Goal: Check status: Check status

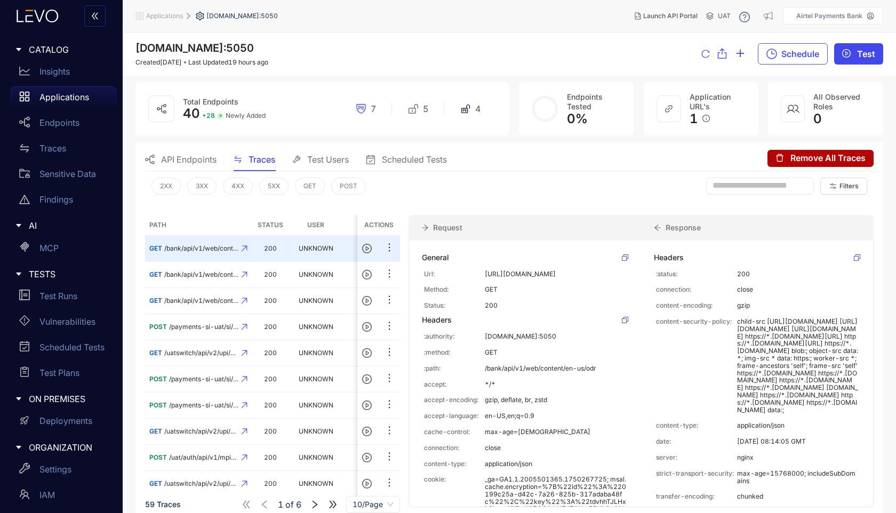
click at [861, 51] on span "Test" at bounding box center [866, 54] width 18 height 10
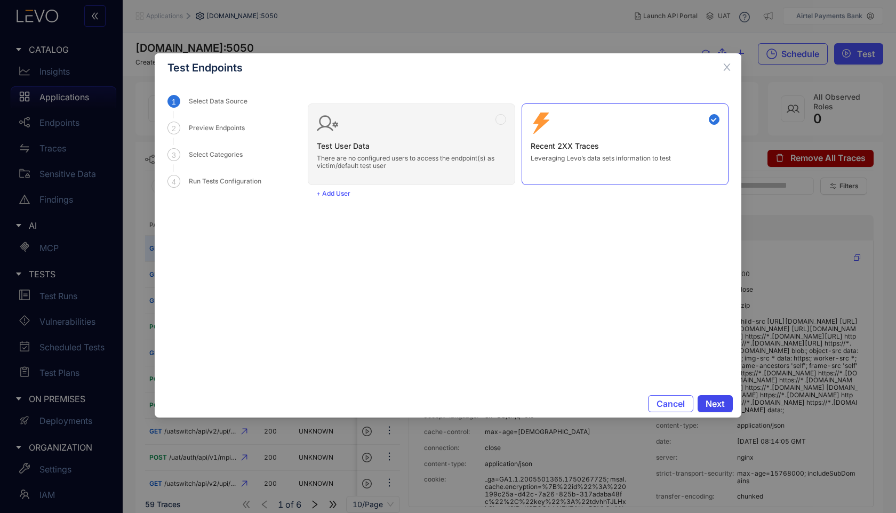
click at [708, 405] on span "Next" at bounding box center [714, 404] width 19 height 10
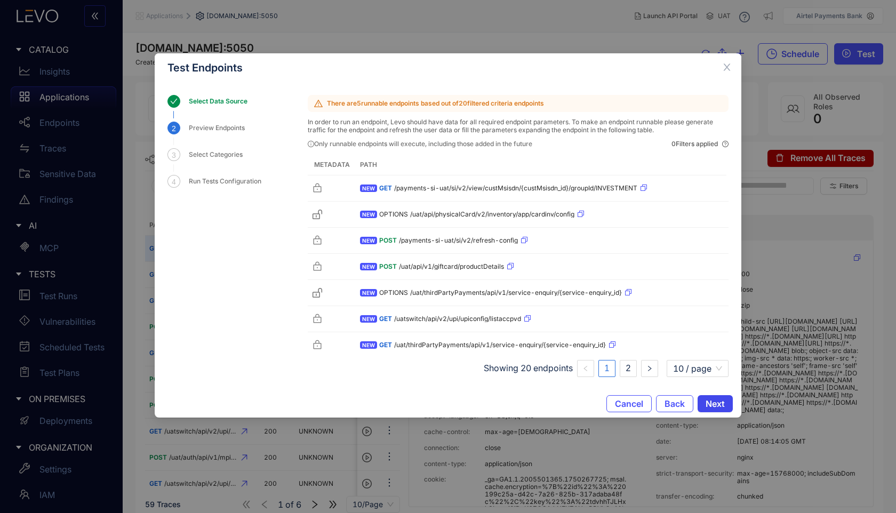
click at [708, 405] on span "Next" at bounding box center [714, 404] width 19 height 10
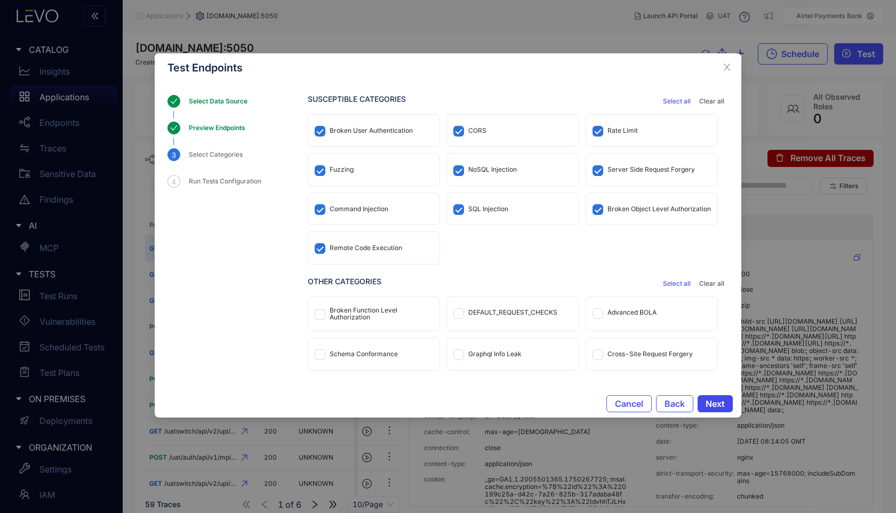
click at [708, 405] on span "Next" at bounding box center [714, 404] width 19 height 10
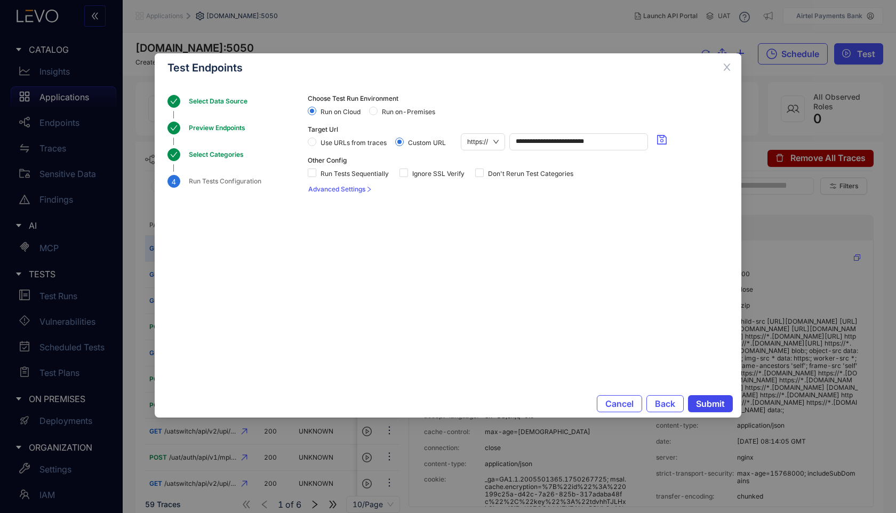
click at [708, 405] on span "Submit" at bounding box center [710, 404] width 29 height 10
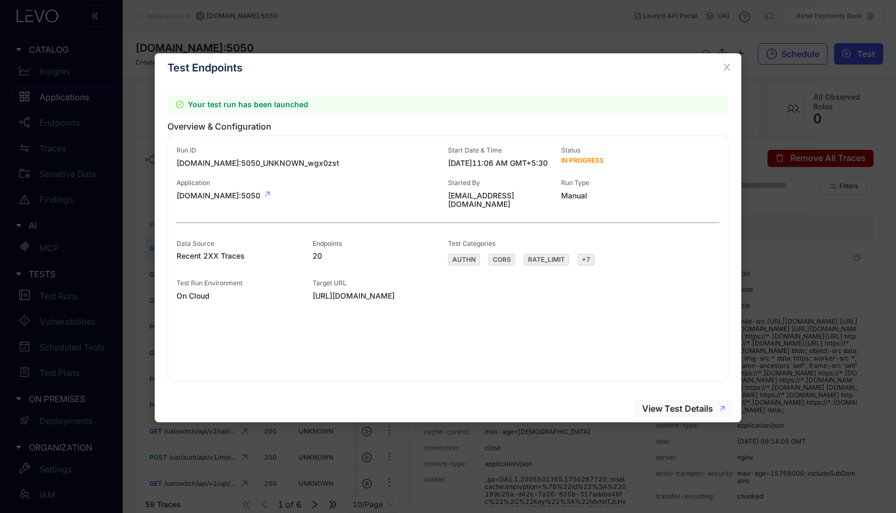
click at [672, 410] on span "View Test Details" at bounding box center [677, 409] width 71 height 10
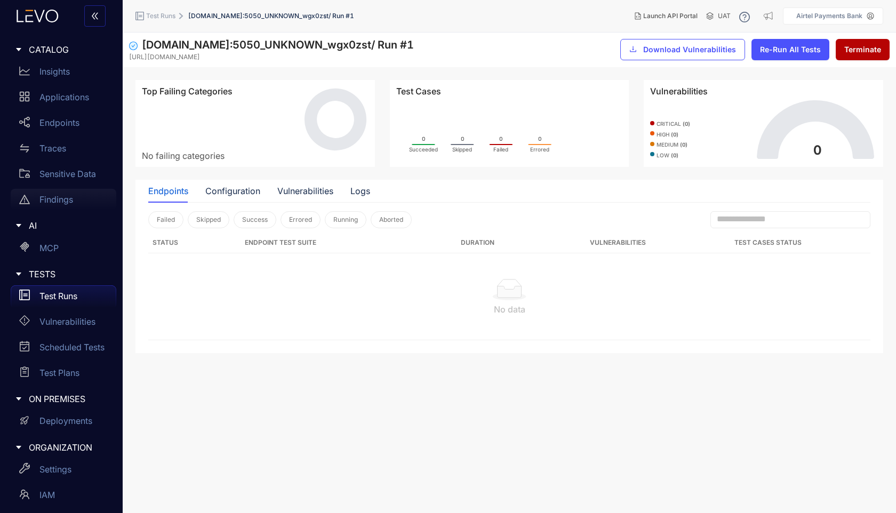
click at [70, 199] on p "Findings" at bounding box center [56, 200] width 34 height 10
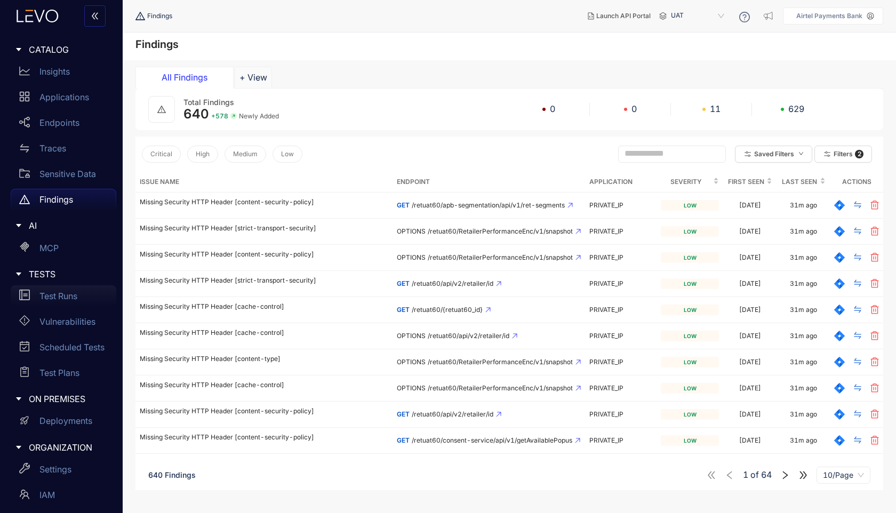
click at [72, 300] on p "Test Runs" at bounding box center [58, 296] width 38 height 10
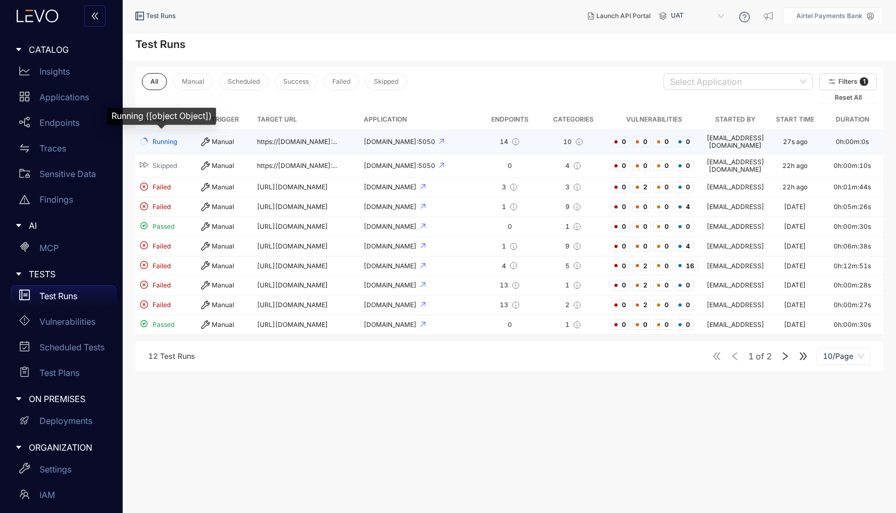
click at [174, 138] on span "Running" at bounding box center [164, 141] width 25 height 7
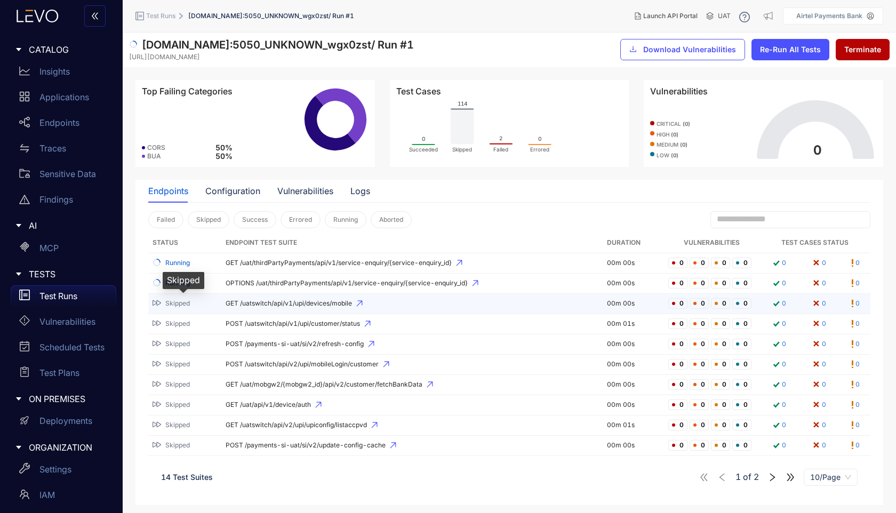
click at [175, 300] on span "Skipped" at bounding box center [177, 303] width 25 height 7
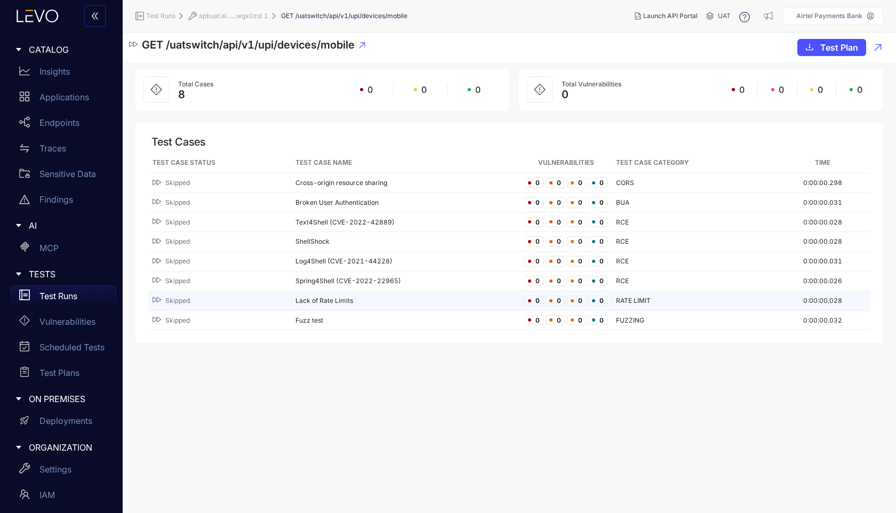
click at [181, 298] on span "Skipped" at bounding box center [177, 300] width 25 height 7
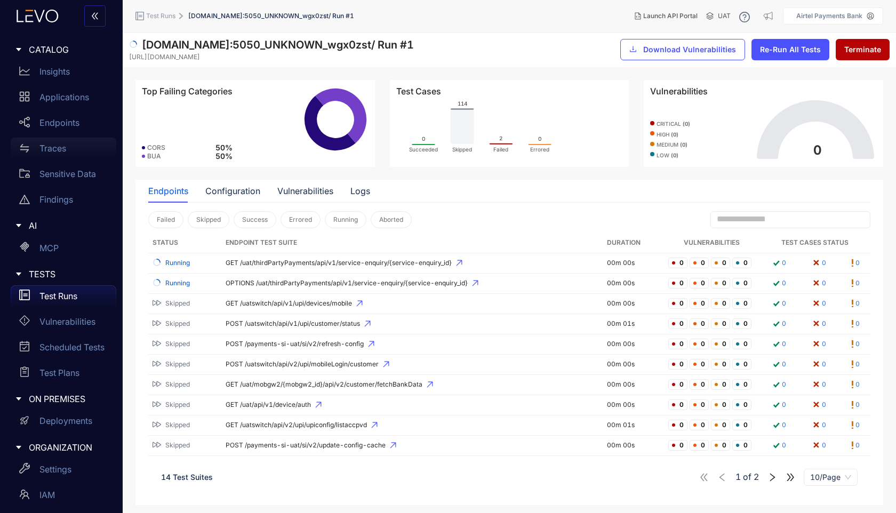
click at [75, 146] on div "Traces" at bounding box center [64, 148] width 106 height 21
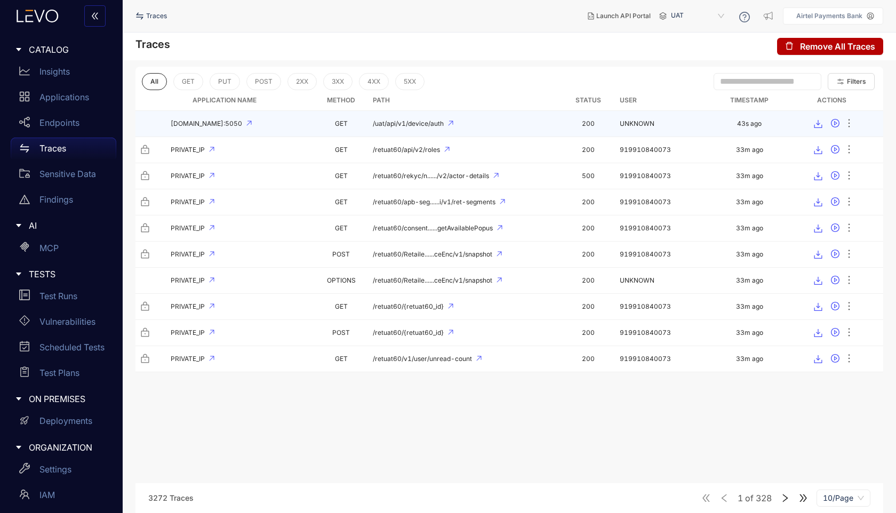
click at [271, 123] on div "[DOMAIN_NAME]:5050" at bounding box center [225, 123] width 170 height 7
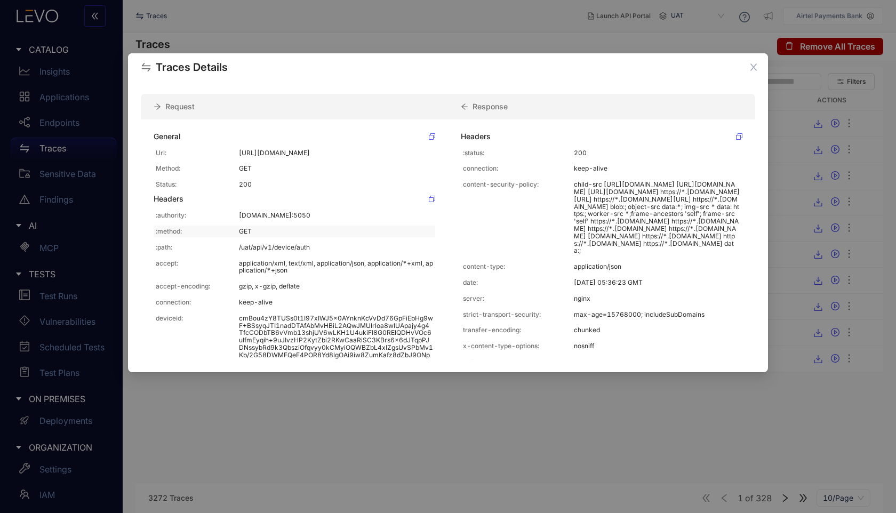
scroll to position [138, 0]
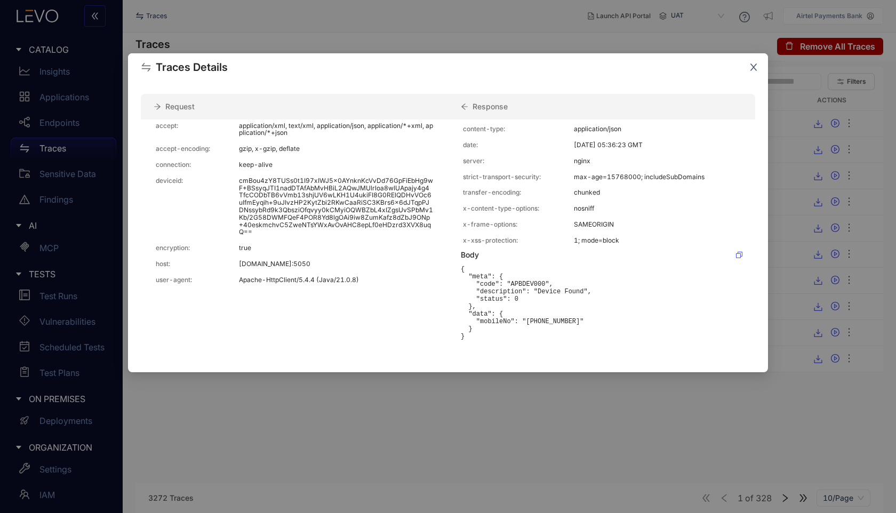
click at [750, 69] on icon "close" at bounding box center [753, 67] width 10 height 10
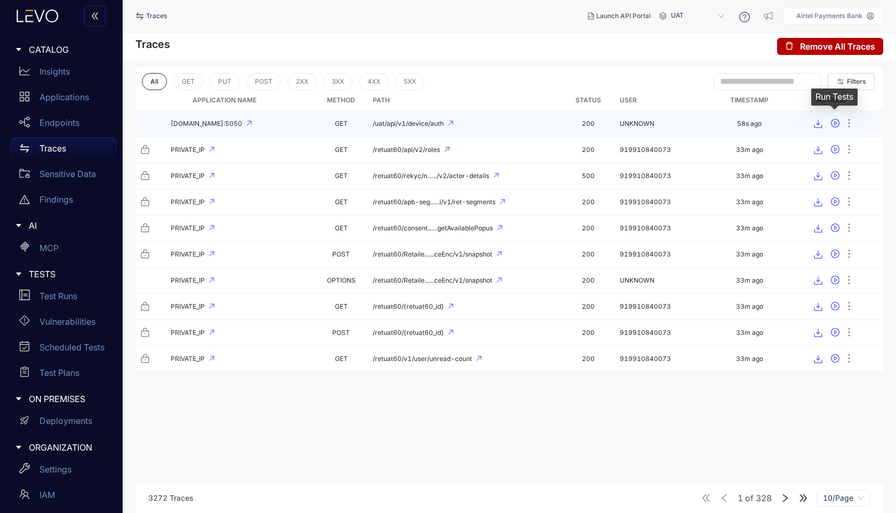
click at [833, 124] on icon "play-circle" at bounding box center [834, 123] width 3 height 4
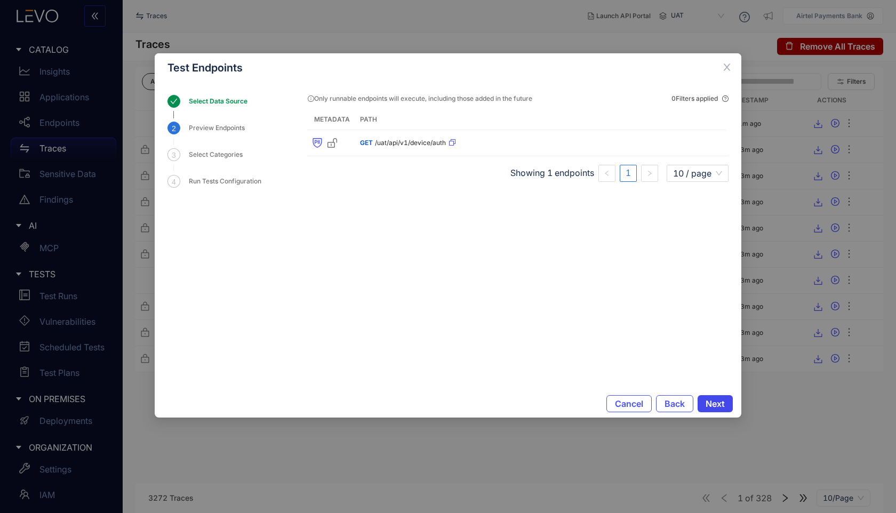
click at [704, 404] on button "Next" at bounding box center [714, 403] width 35 height 17
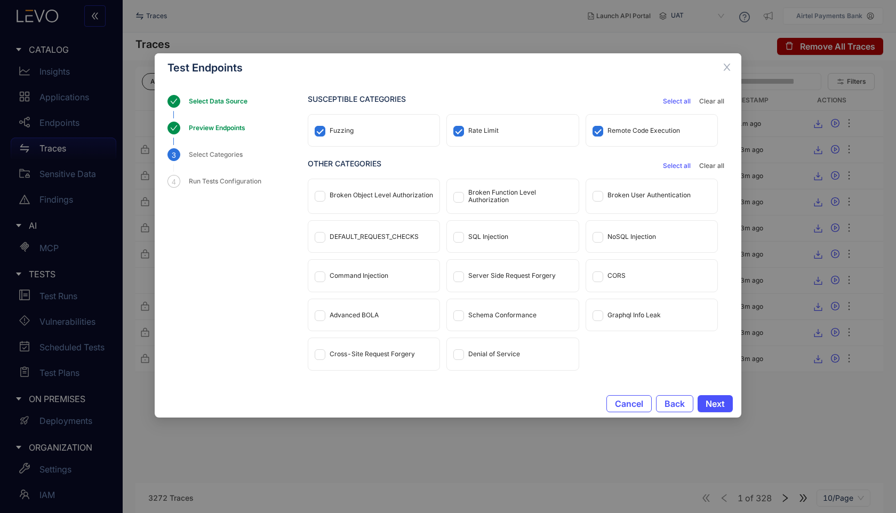
click at [676, 166] on span "Select all" at bounding box center [677, 165] width 28 height 7
click at [708, 399] on span "Next" at bounding box center [714, 404] width 19 height 10
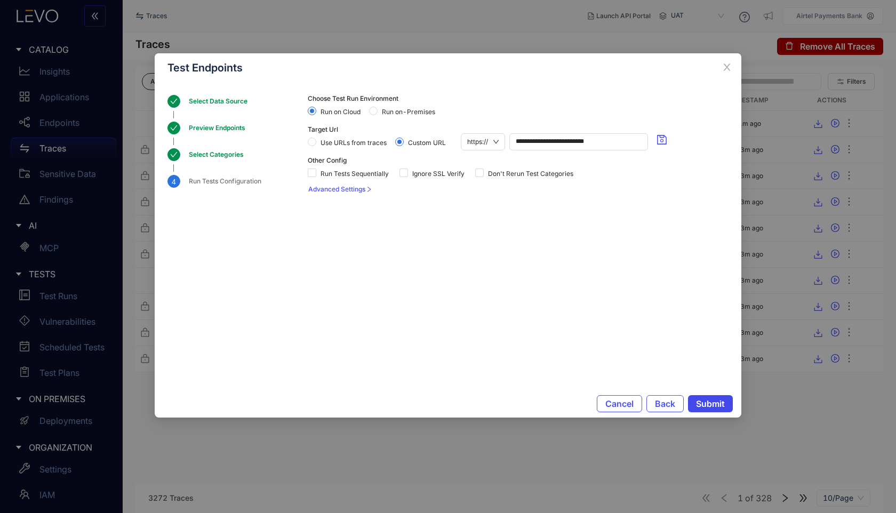
click at [702, 404] on span "Submit" at bounding box center [710, 404] width 29 height 10
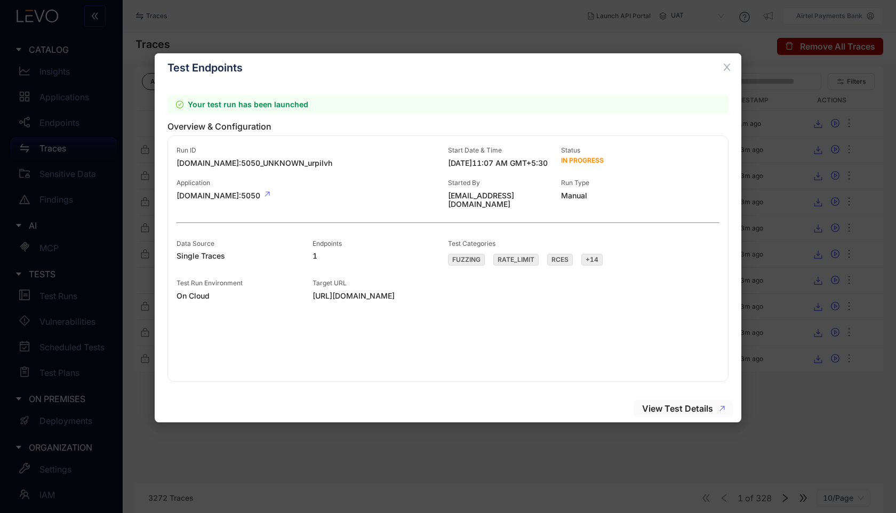
click at [698, 408] on span "View Test Details" at bounding box center [677, 409] width 71 height 10
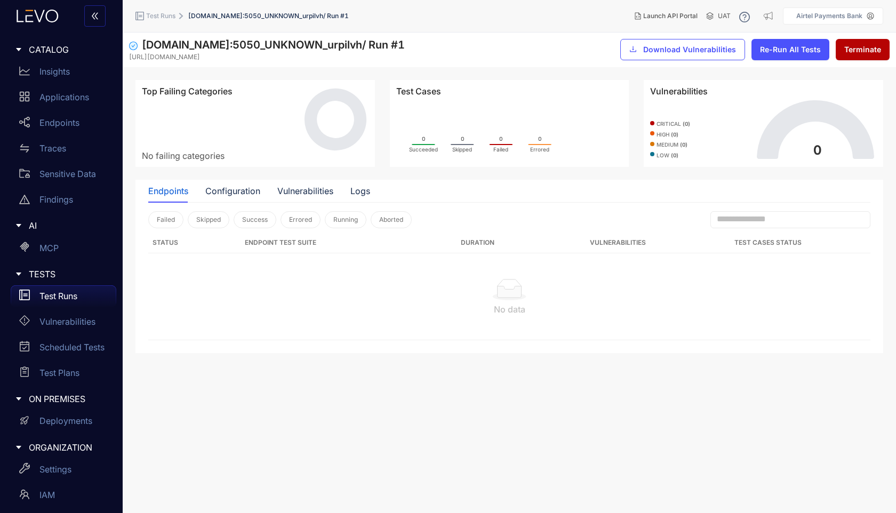
click at [71, 289] on div "Test Runs" at bounding box center [64, 295] width 106 height 21
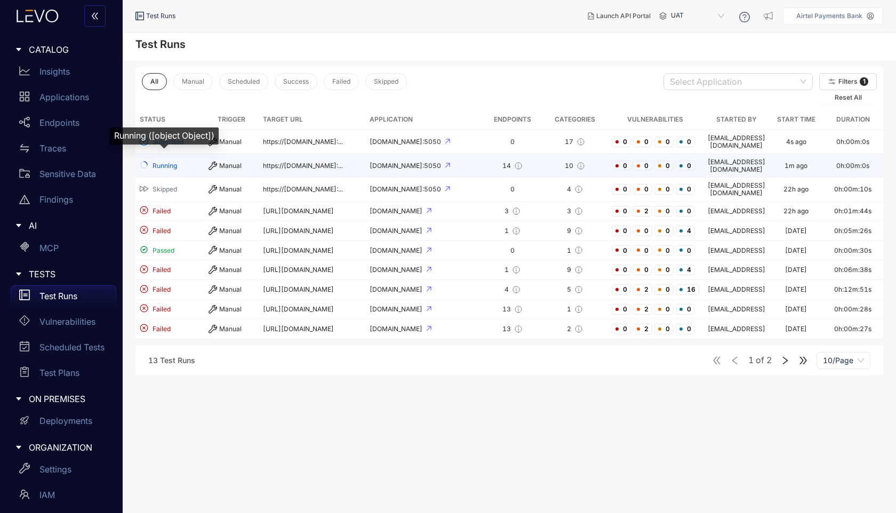
click at [172, 162] on span "Running" at bounding box center [164, 165] width 25 height 7
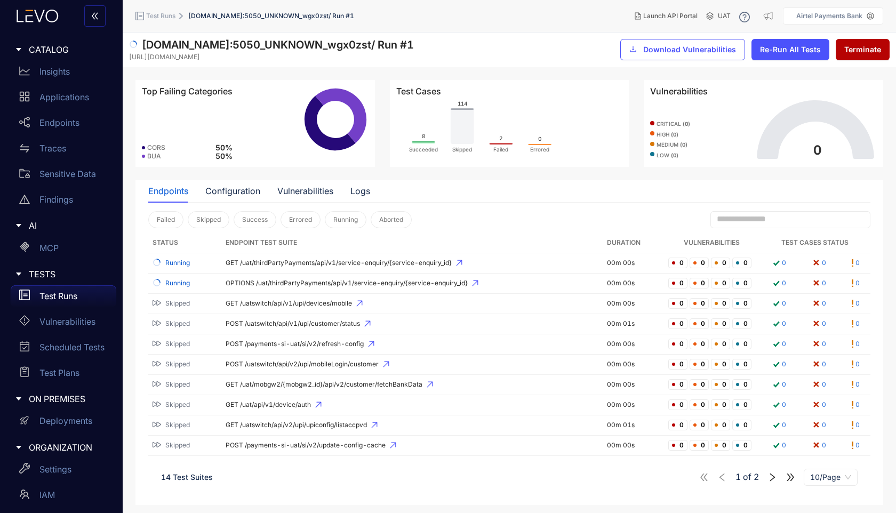
click at [71, 291] on p "Test Runs" at bounding box center [58, 296] width 38 height 10
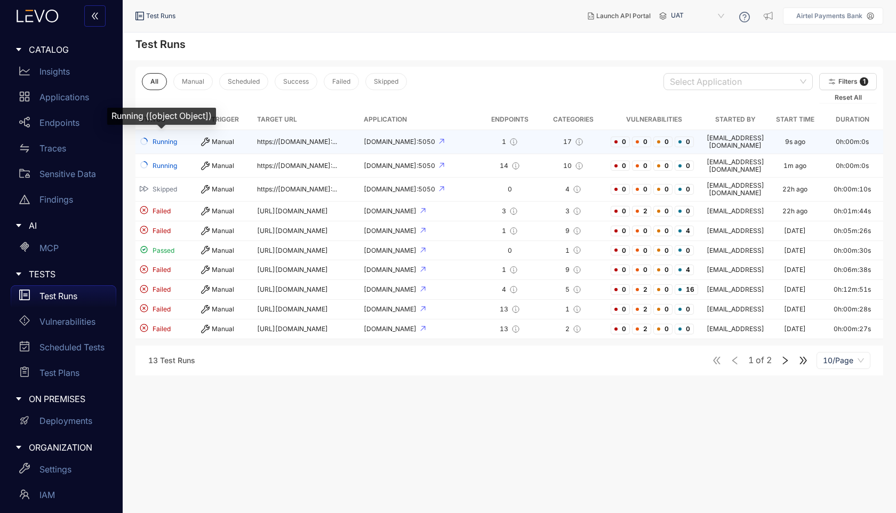
click at [164, 140] on span "Running" at bounding box center [164, 141] width 25 height 7
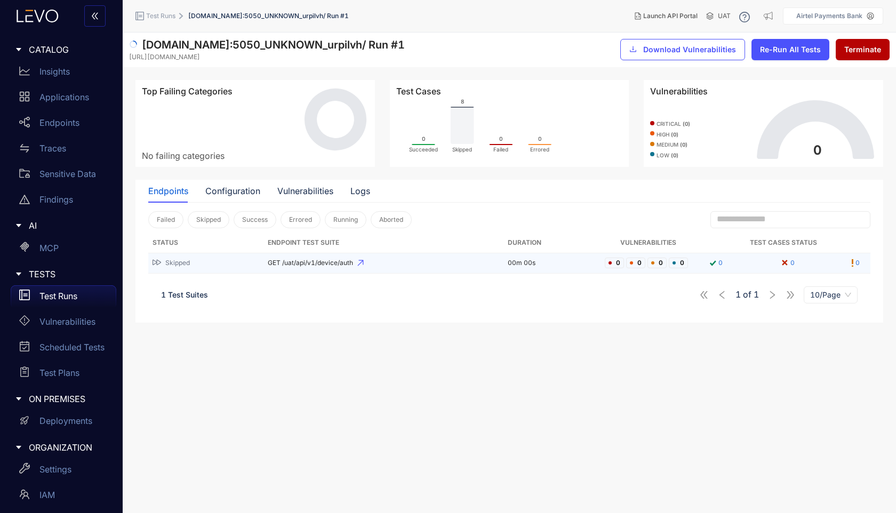
click at [172, 264] on span "Skipped" at bounding box center [177, 262] width 25 height 7
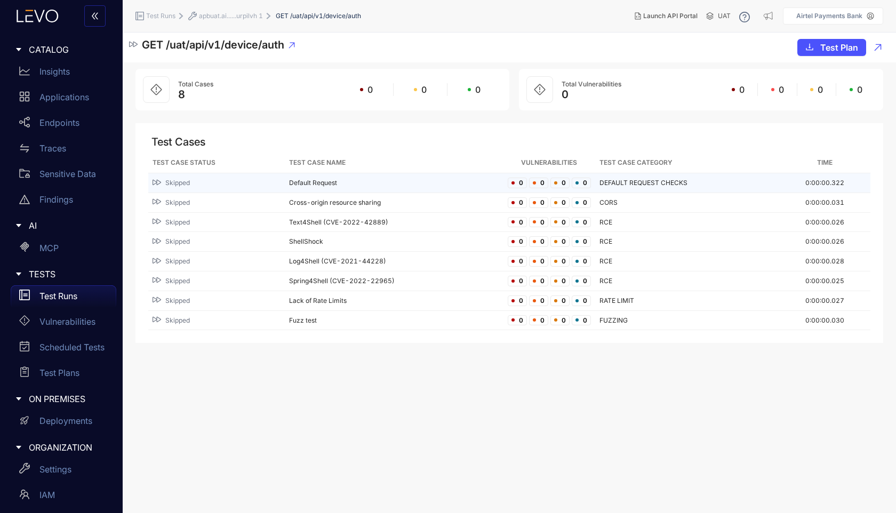
click at [181, 179] on span "Skipped" at bounding box center [177, 182] width 25 height 7
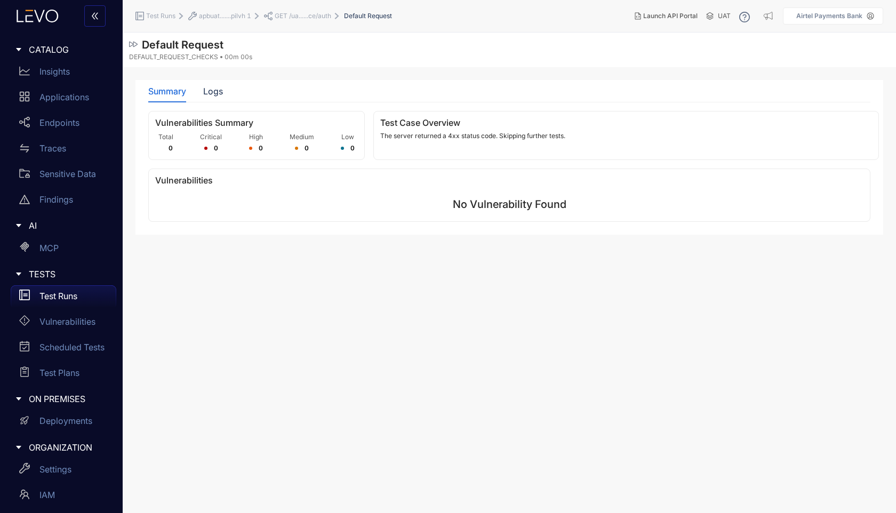
click at [301, 15] on span "GET /ua......ce/auth" at bounding box center [303, 15] width 57 height 7
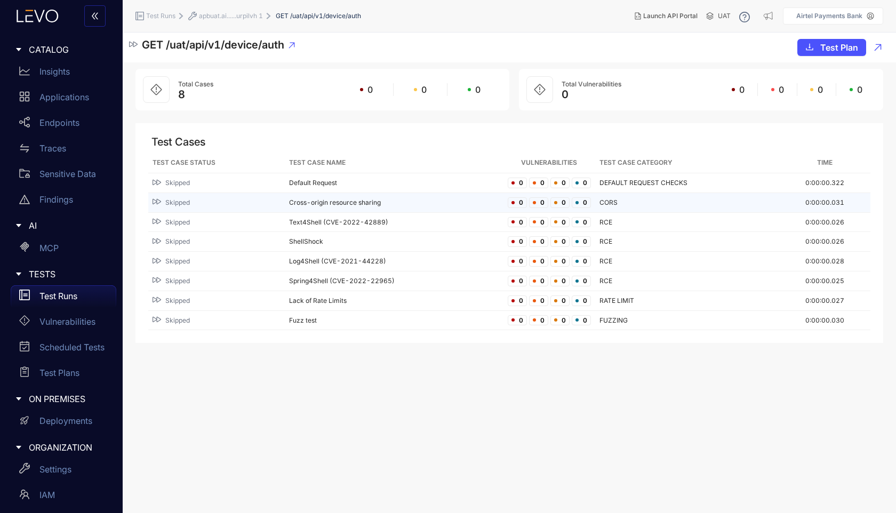
click at [176, 200] on span "Skipped" at bounding box center [177, 202] width 25 height 7
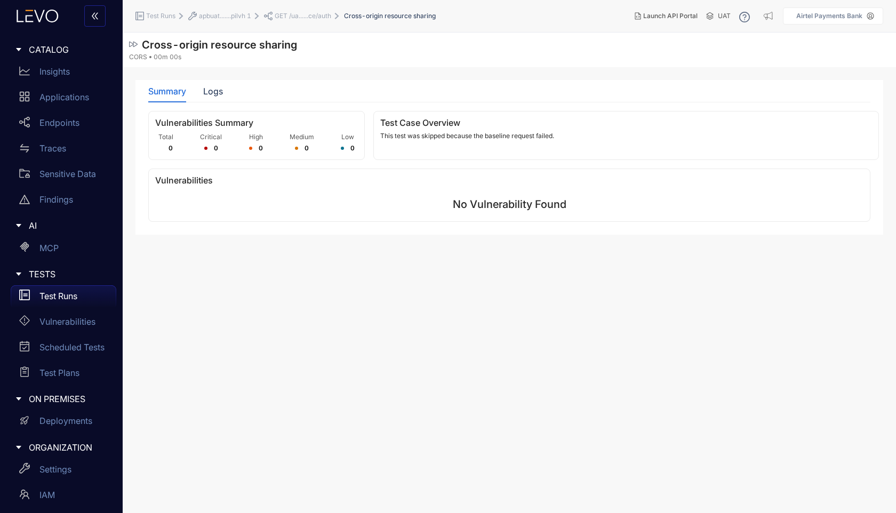
click at [289, 17] on span "GET /ua......ce/auth" at bounding box center [303, 15] width 57 height 7
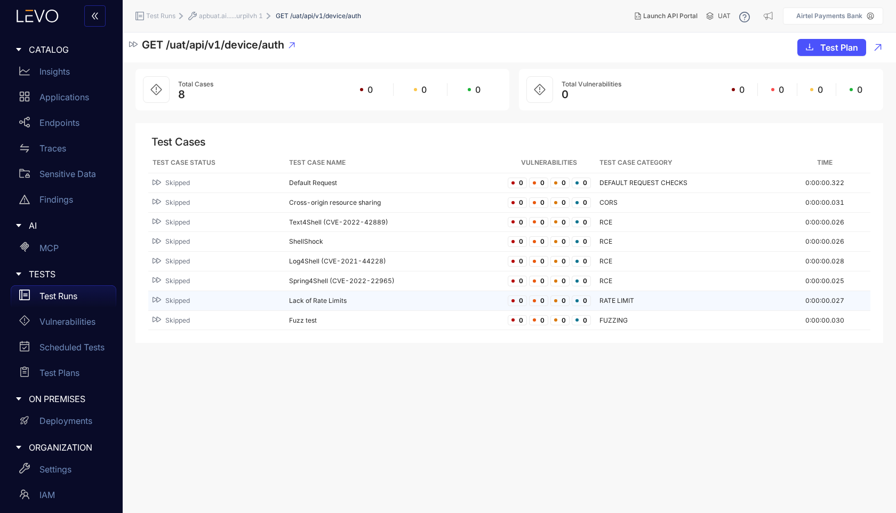
click at [171, 298] on span "Skipped" at bounding box center [177, 300] width 25 height 7
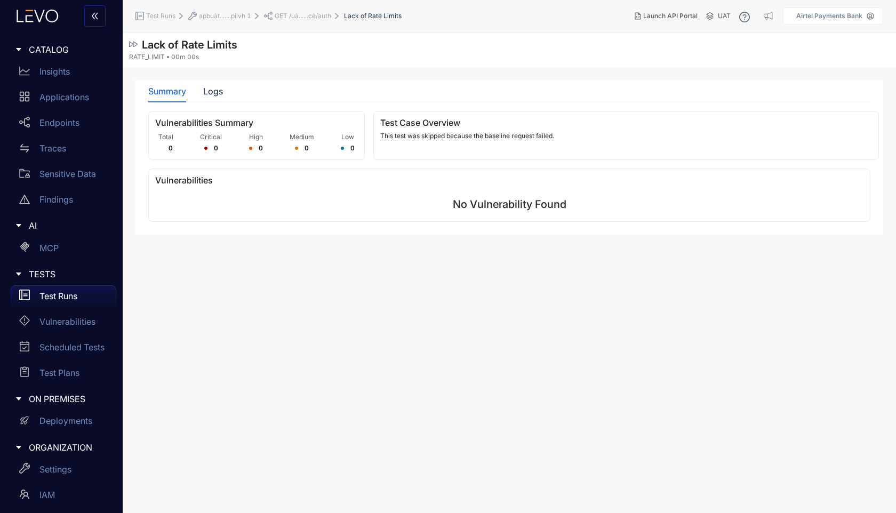
click at [295, 19] on span "GET /ua......ce/auth" at bounding box center [303, 15] width 57 height 7
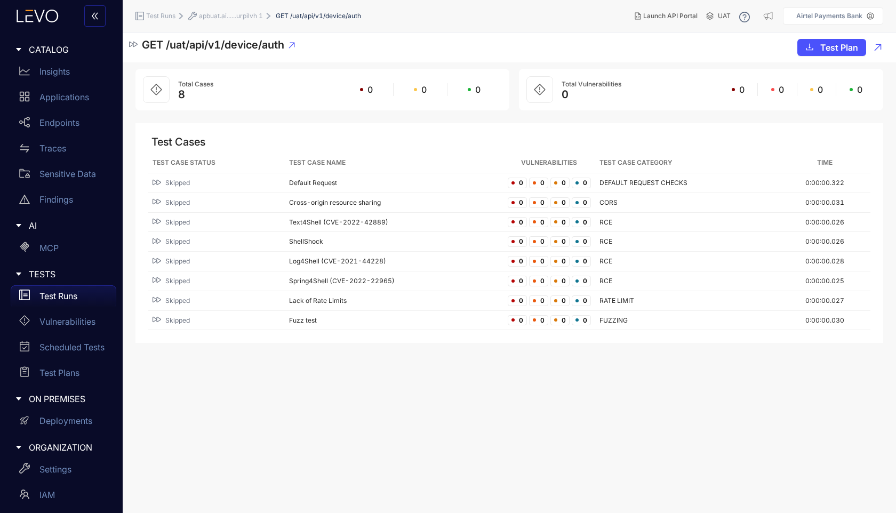
click at [241, 17] on span "apbuat.ai......urpilvh 1" at bounding box center [231, 15] width 64 height 7
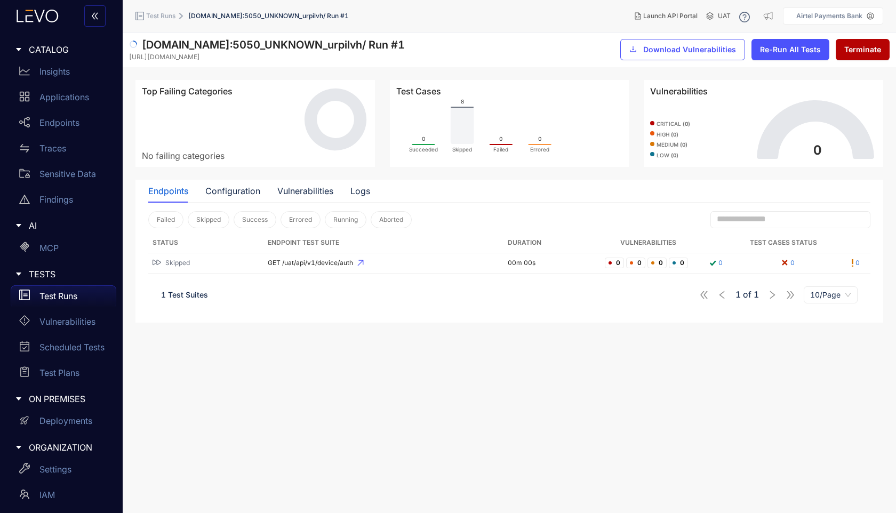
click at [173, 16] on span "Test Runs" at bounding box center [160, 15] width 29 height 7
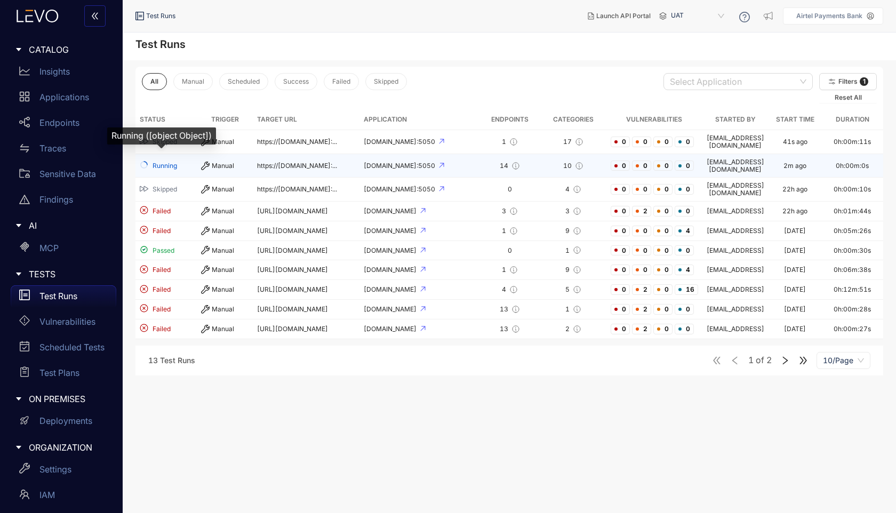
click at [164, 162] on span "Running" at bounding box center [164, 165] width 25 height 7
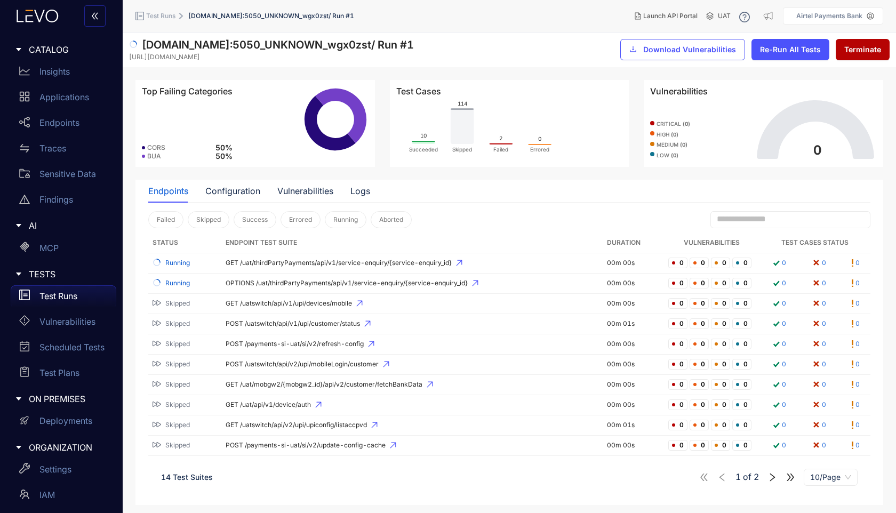
click at [171, 15] on span "Test Runs" at bounding box center [160, 15] width 29 height 7
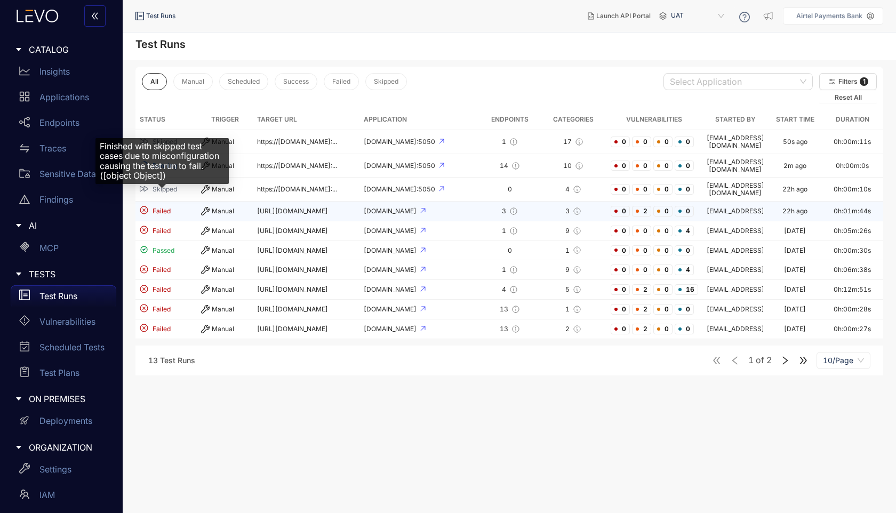
click at [164, 207] on span "Failed" at bounding box center [161, 210] width 18 height 7
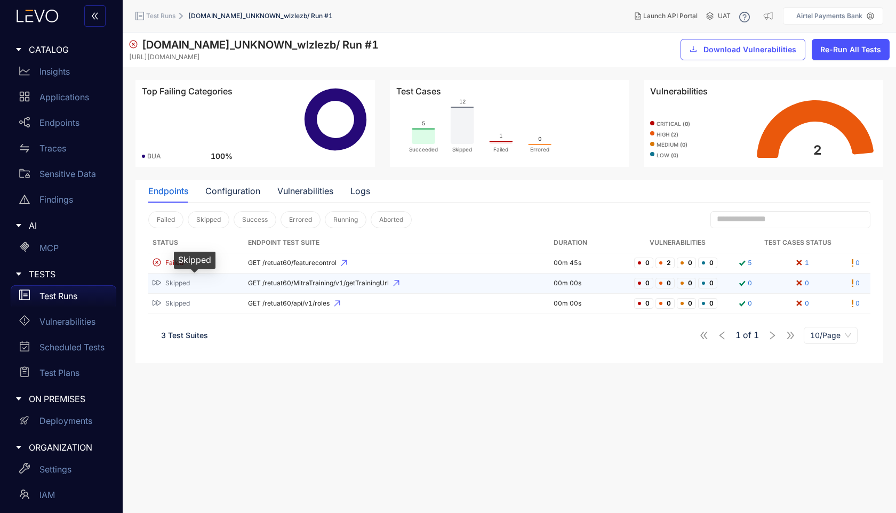
click at [180, 286] on span "Skipped" at bounding box center [177, 282] width 25 height 7
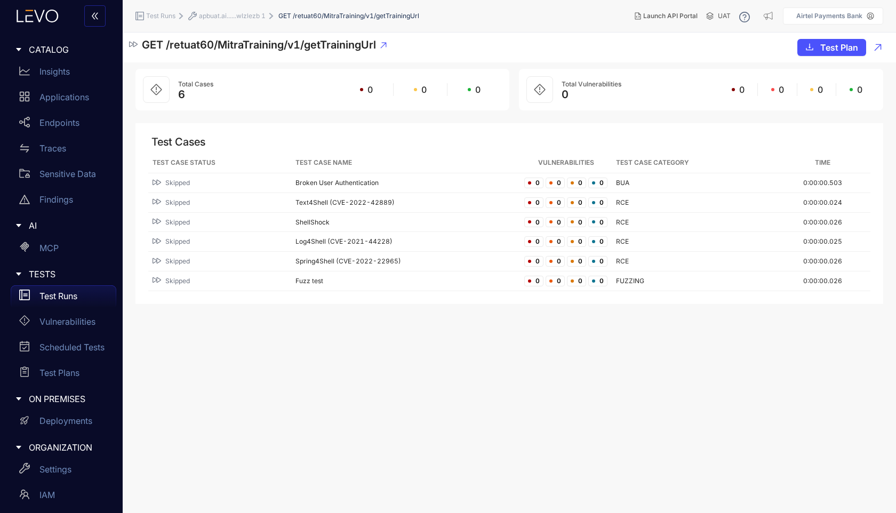
click at [254, 18] on span "apbuat.ai......wlzlezb 1" at bounding box center [232, 15] width 67 height 7
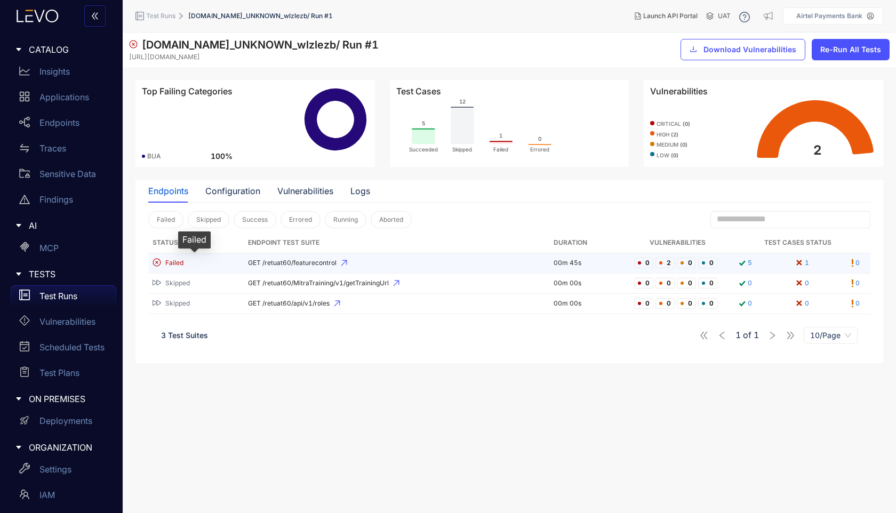
click at [171, 263] on span "Failed" at bounding box center [174, 262] width 18 height 7
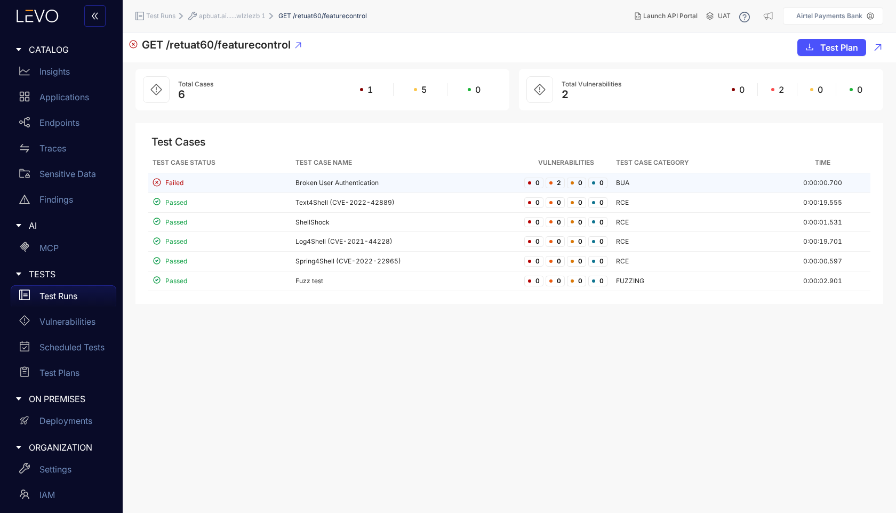
click at [178, 181] on span "Failed" at bounding box center [174, 182] width 18 height 7
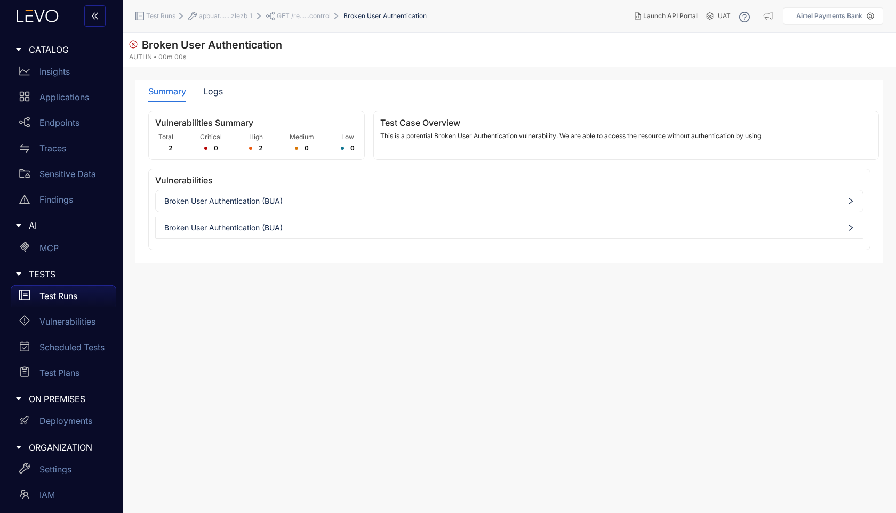
click at [374, 195] on div "Broken User Authentication (BUA)" at bounding box center [509, 200] width 707 height 17
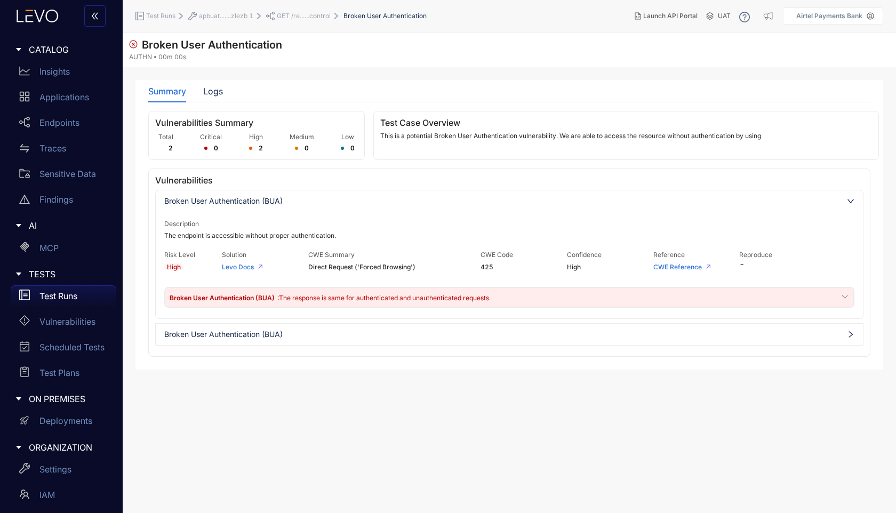
click at [358, 339] on div "Broken User Authentication (BUA)" at bounding box center [509, 334] width 707 height 17
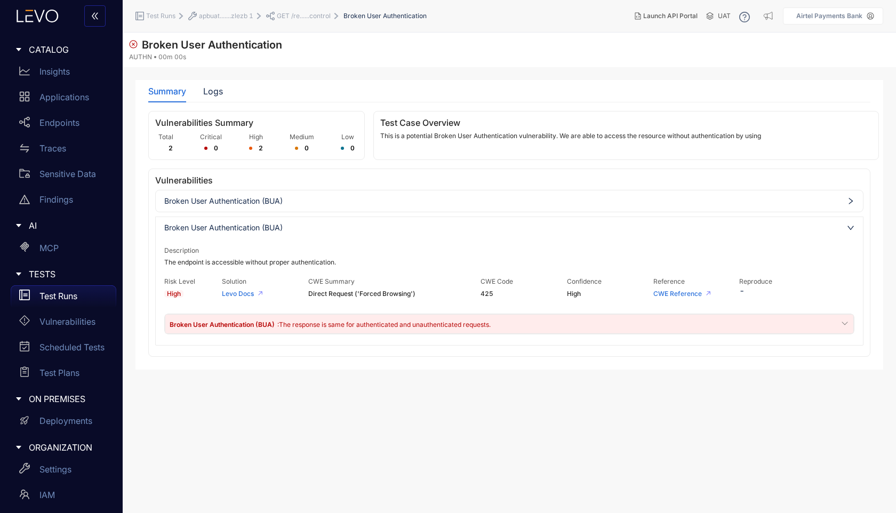
click at [364, 198] on span "Broken User Authentication (BUA)" at bounding box center [509, 201] width 690 height 9
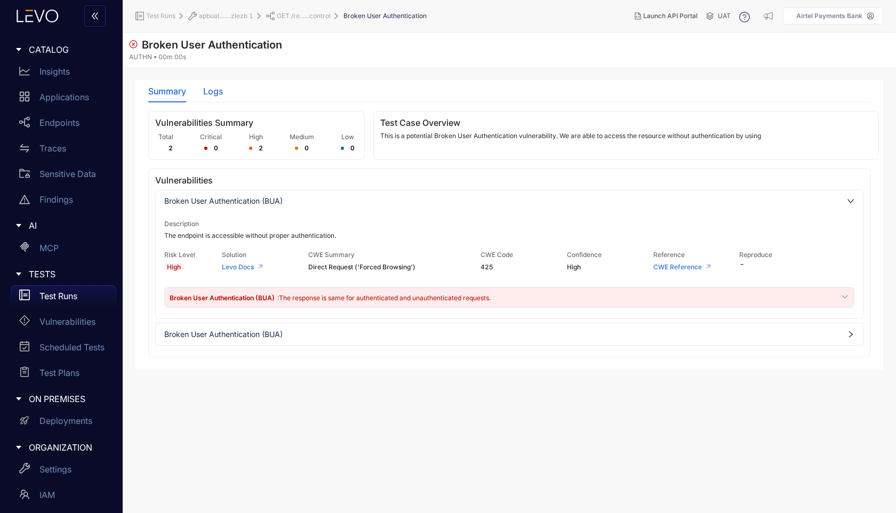
click at [216, 95] on div "Logs" at bounding box center [213, 91] width 20 height 10
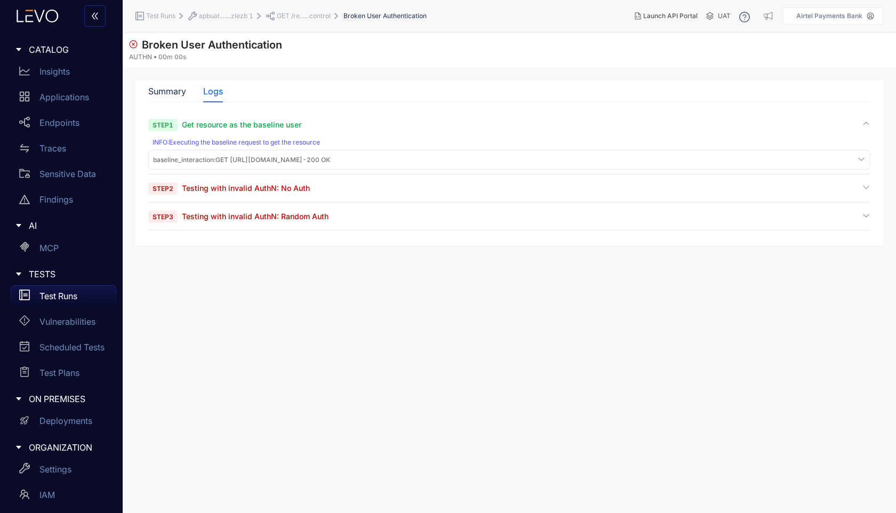
click at [231, 188] on span "Testing with invalid AuthN: No Auth" at bounding box center [246, 187] width 128 height 9
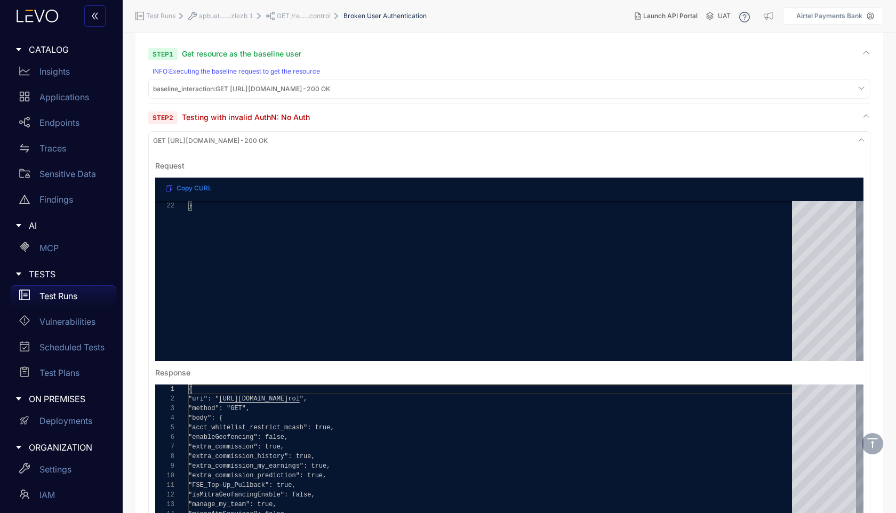
scroll to position [186, 0]
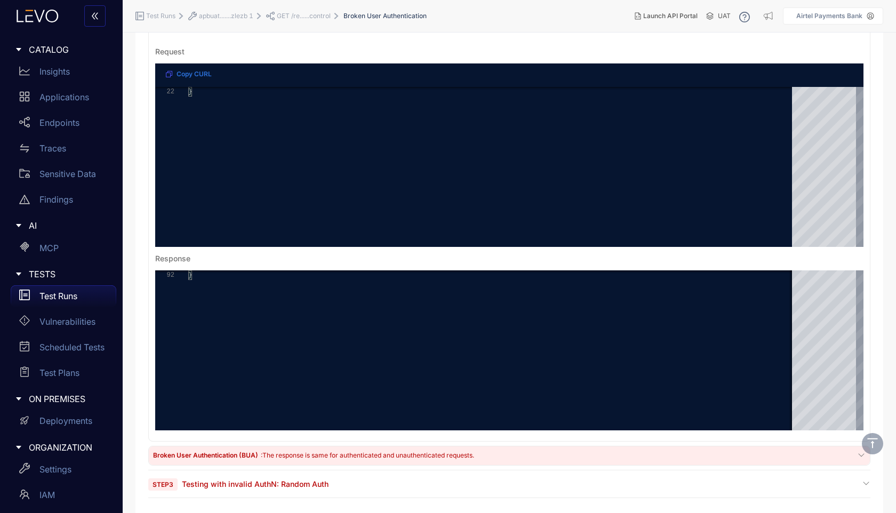
click at [60, 297] on p "Test Runs" at bounding box center [58, 296] width 38 height 10
